Goal: Register for event/course: Sign up to attend an event or enroll in a course

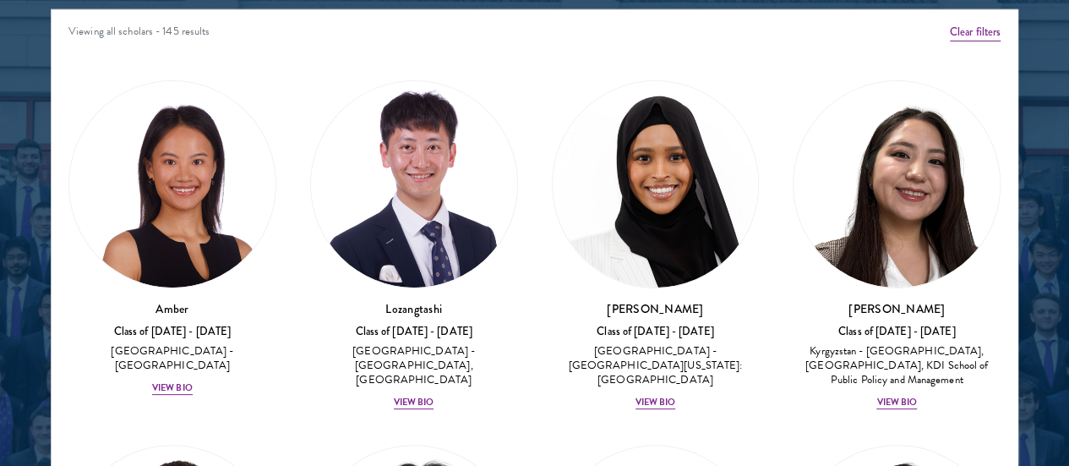
scroll to position [2195, 0]
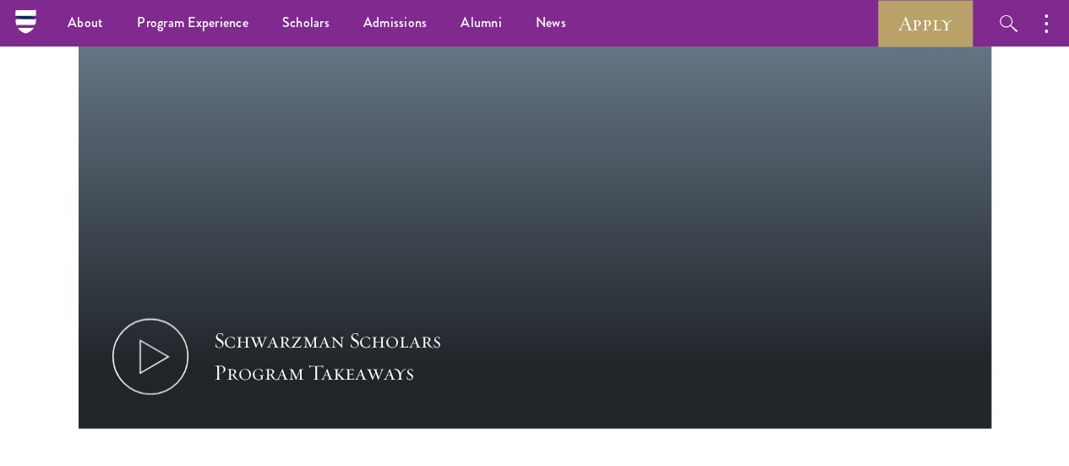
scroll to position [1624, 0]
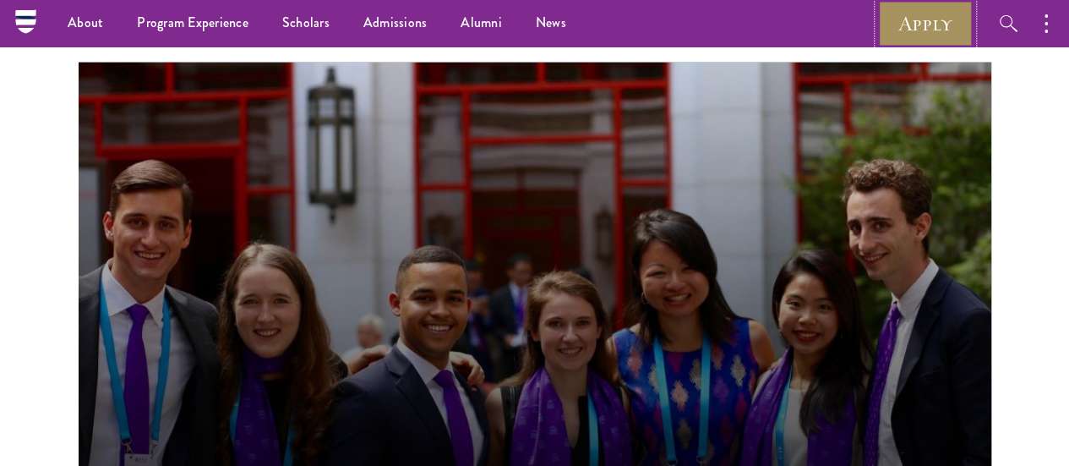
click at [881, 19] on link "Apply" at bounding box center [925, 23] width 95 height 46
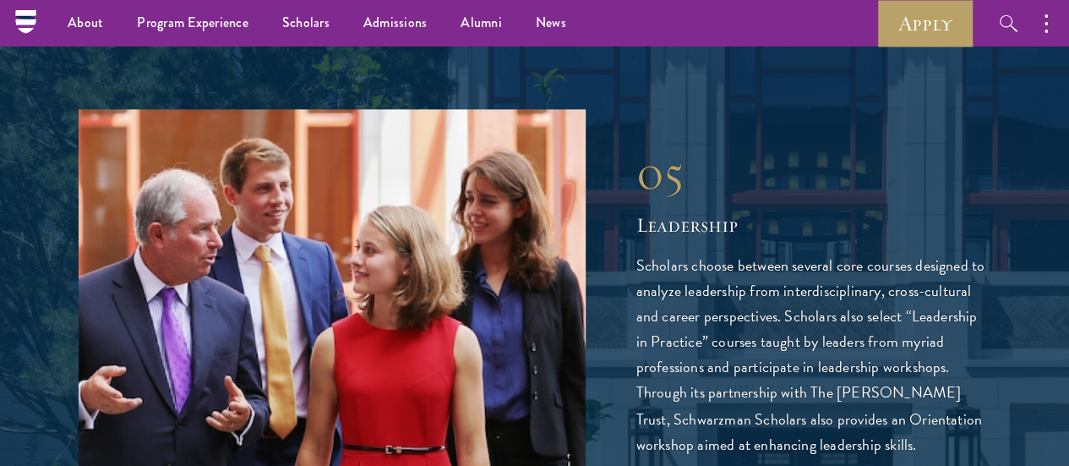
scroll to position [4369, 0]
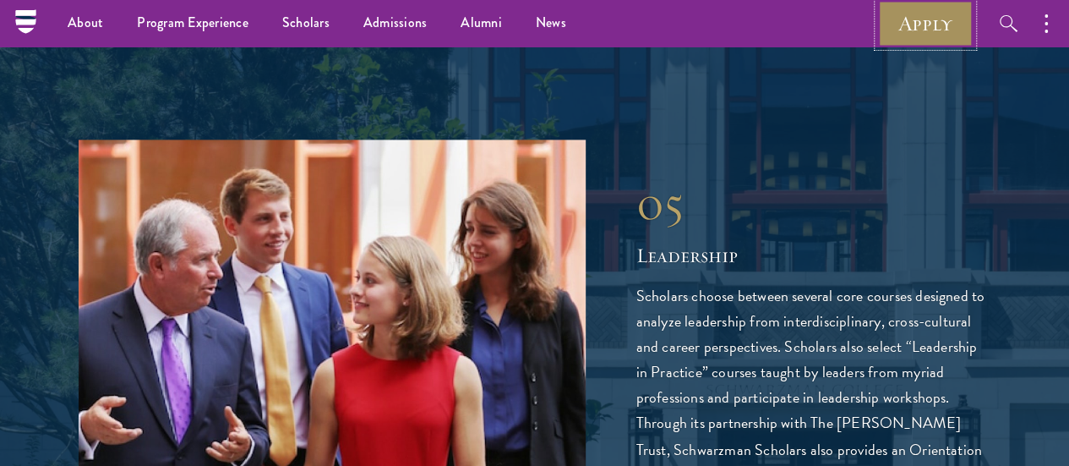
click at [933, 33] on link "Apply" at bounding box center [925, 23] width 95 height 46
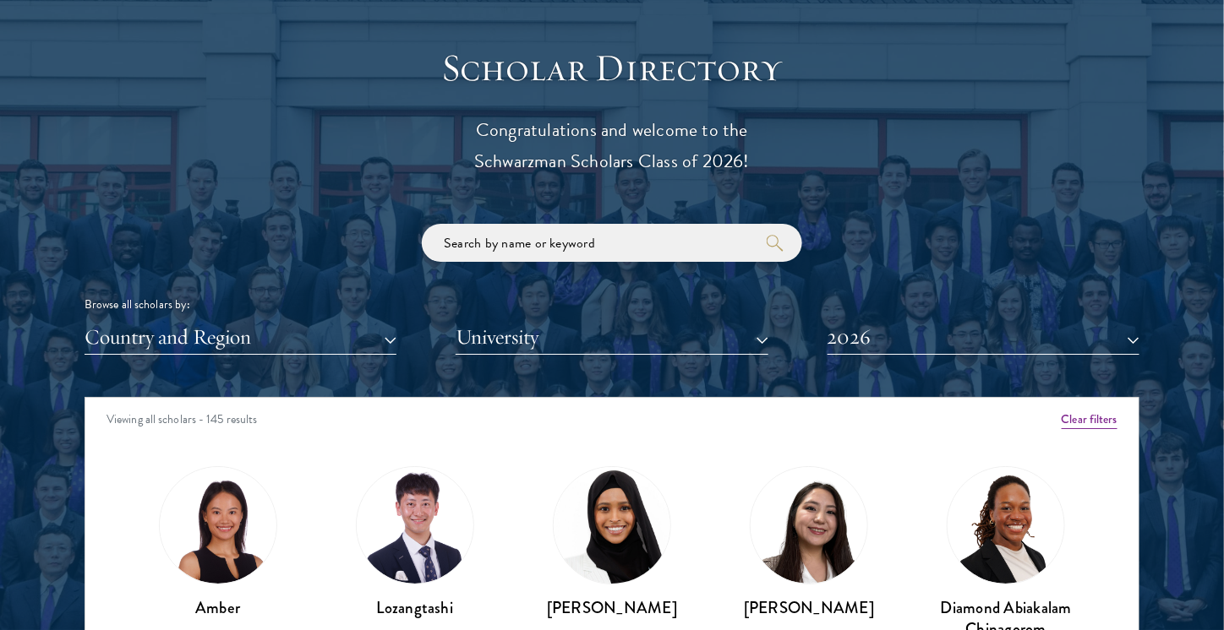
scroll to position [2113, 0]
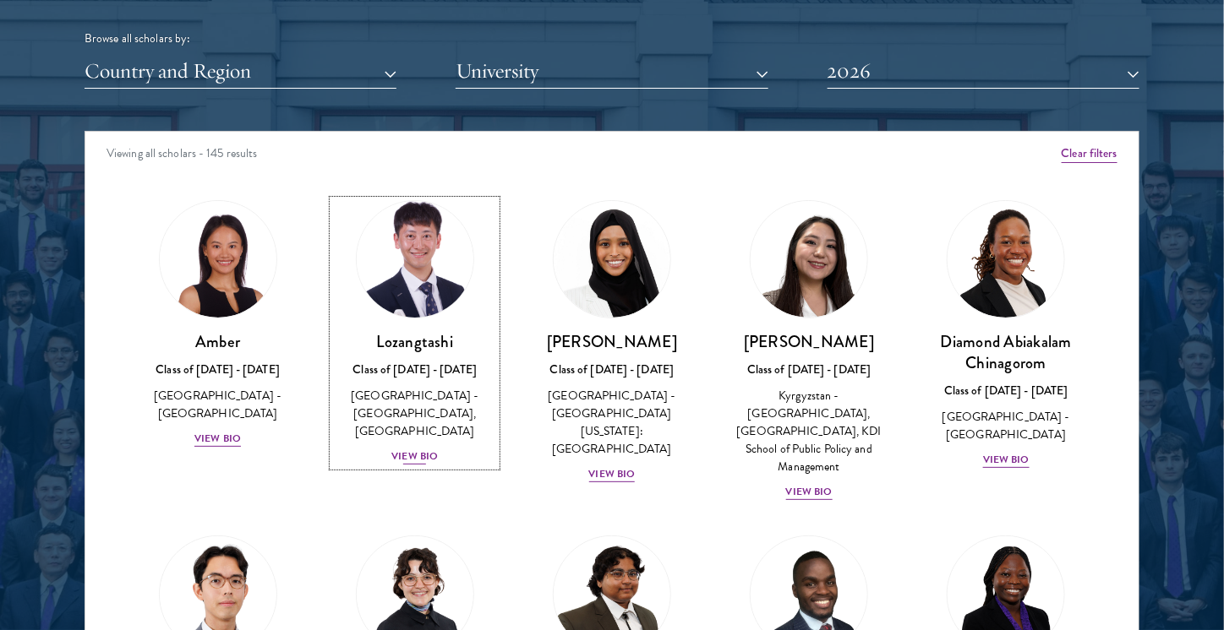
click at [404, 303] on img at bounding box center [415, 259] width 128 height 128
